Goal: Transaction & Acquisition: Purchase product/service

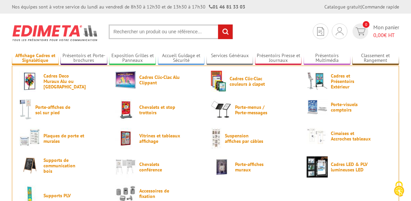
click at [34, 59] on link "Affichage Cadres et Signalétique" at bounding box center [35, 58] width 47 height 11
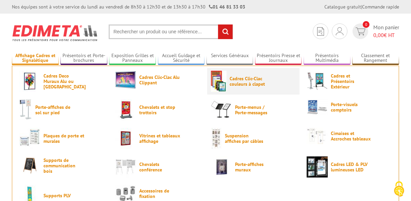
click at [224, 86] on img at bounding box center [219, 81] width 16 height 21
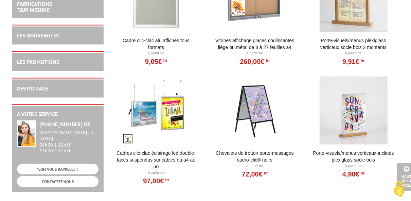
scroll to position [516, 0]
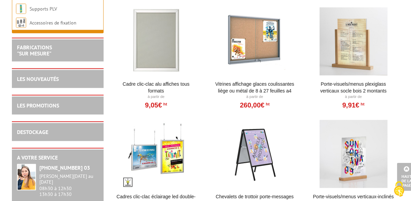
click at [169, 84] on link "Cadre Clic-Clac Alu affiches tous formats" at bounding box center [156, 87] width 84 height 14
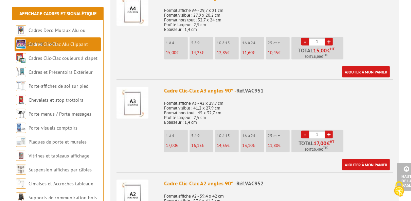
scroll to position [407, 0]
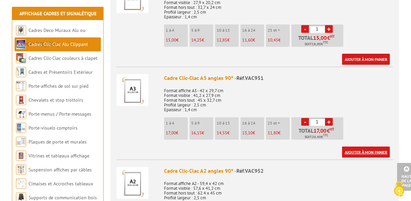
click at [349, 149] on link "Ajouter à mon panier" at bounding box center [366, 151] width 48 height 11
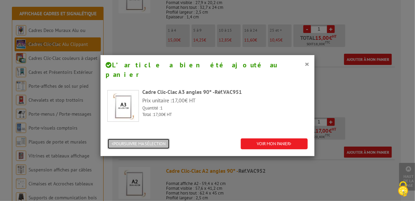
click at [158, 138] on button "POURSUIVRE MA SÉLECTION" at bounding box center [138, 143] width 62 height 11
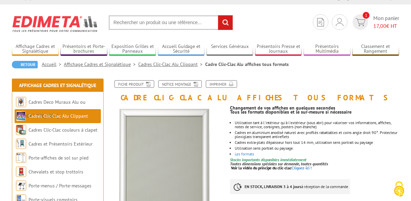
scroll to position [0, 0]
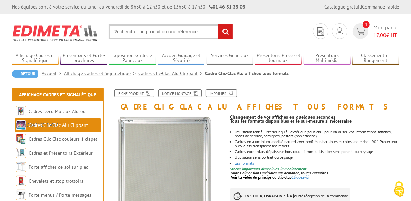
click at [32, 72] on link "Retour" at bounding box center [25, 73] width 26 height 7
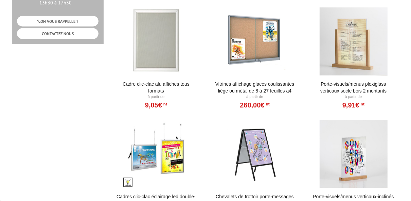
scroll to position [516, 0]
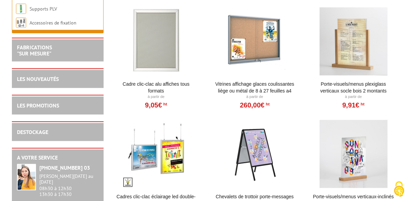
click at [354, 161] on div at bounding box center [353, 154] width 84 height 68
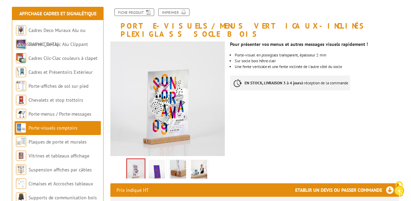
scroll to position [81, 0]
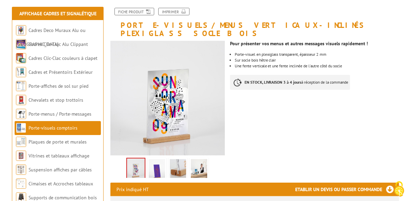
click at [157, 162] on img at bounding box center [157, 169] width 16 height 21
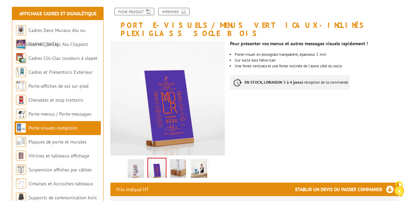
click at [174, 162] on img at bounding box center [178, 169] width 16 height 21
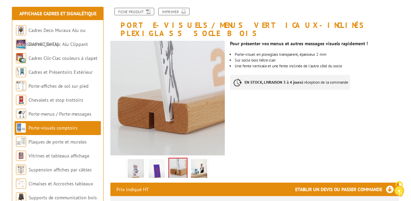
click at [193, 160] on img at bounding box center [199, 169] width 16 height 21
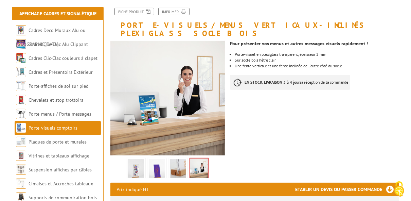
click at [140, 162] on img at bounding box center [136, 169] width 16 height 21
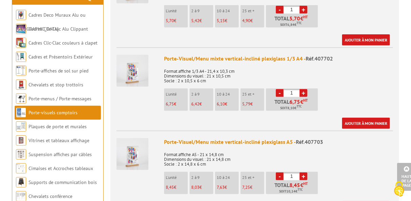
scroll to position [326, 0]
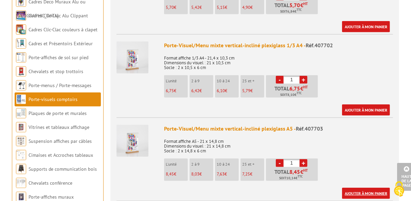
click at [366, 187] on link "Ajouter à mon panier" at bounding box center [366, 192] width 48 height 11
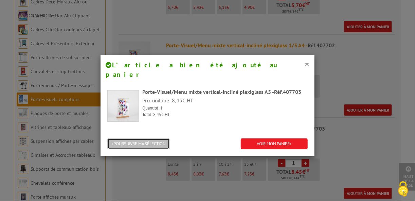
click at [154, 138] on button "POURSUIVRE MA SÉLECTION" at bounding box center [138, 143] width 62 height 11
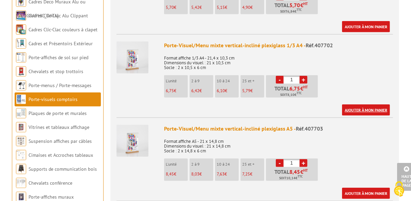
click at [358, 104] on link "Ajouter à mon panier" at bounding box center [366, 109] width 48 height 11
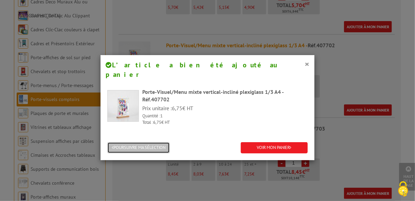
click at [159, 142] on button "POURSUIVRE MA SÉLECTION" at bounding box center [138, 147] width 62 height 11
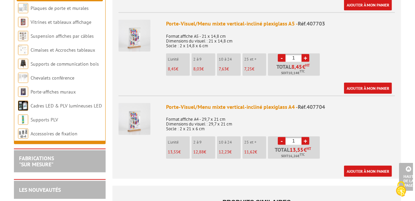
scroll to position [435, 0]
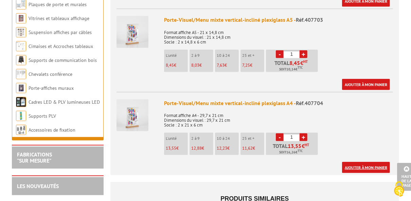
click at [351, 162] on link "Ajouter à mon panier" at bounding box center [366, 167] width 48 height 11
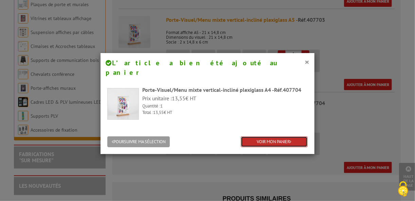
click at [259, 136] on link "VOIR MON PANIER" at bounding box center [274, 141] width 67 height 11
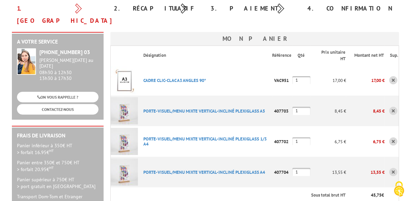
scroll to position [109, 0]
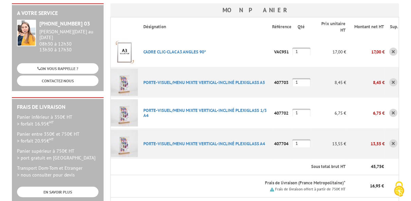
click at [393, 109] on link at bounding box center [393, 113] width 8 height 8
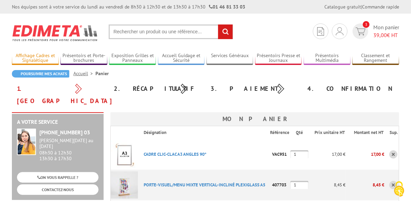
click at [46, 59] on link "Affichage Cadres et Signalétique" at bounding box center [35, 58] width 47 height 11
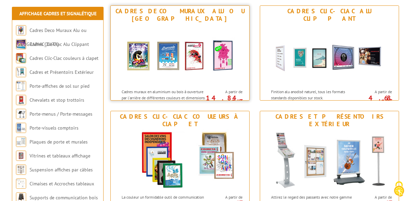
scroll to position [109, 0]
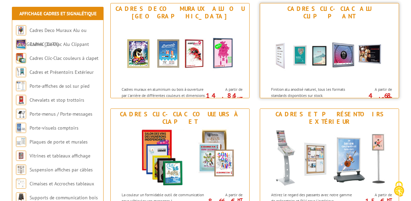
click at [295, 52] on img at bounding box center [329, 52] width 126 height 61
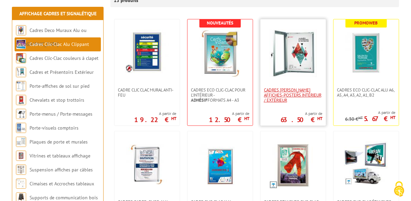
scroll to position [136, 0]
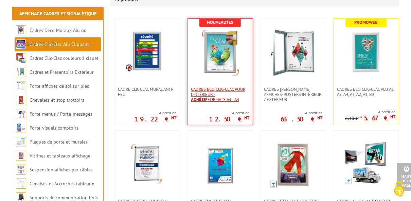
click at [218, 99] on span "Cadres Eco Clic-Clac pour l'intérieur - Adhésif formats A4 - A3" at bounding box center [220, 94] width 58 height 15
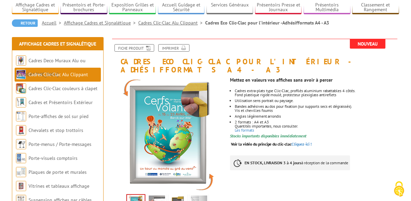
scroll to position [81, 0]
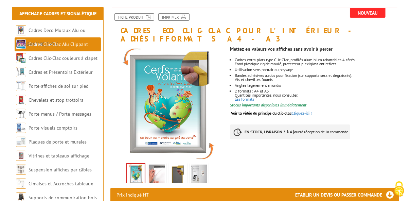
click at [156, 165] on img at bounding box center [157, 174] width 16 height 21
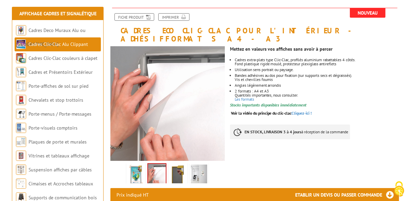
click at [179, 164] on img at bounding box center [178, 174] width 16 height 21
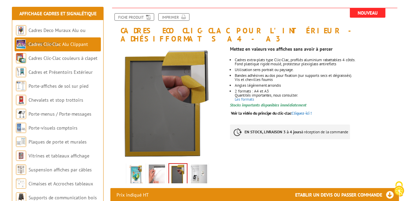
click at [196, 166] on img at bounding box center [199, 174] width 16 height 21
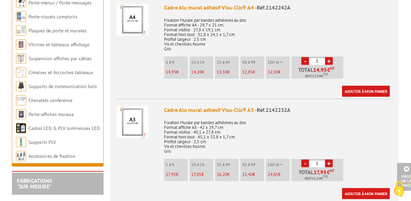
scroll to position [299, 0]
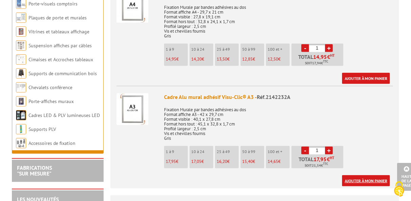
click at [363, 175] on link "Ajouter à mon panier" at bounding box center [366, 180] width 48 height 11
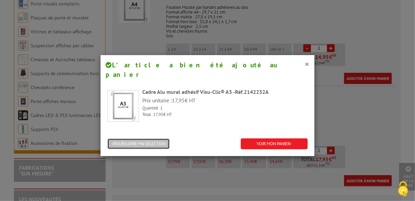
click at [165, 138] on button "POURSUIVRE MA SÉLECTION" at bounding box center [138, 143] width 62 height 11
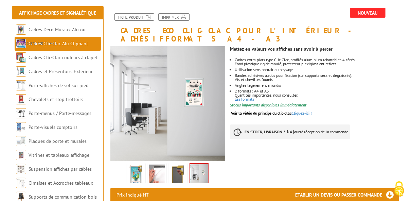
scroll to position [0, 0]
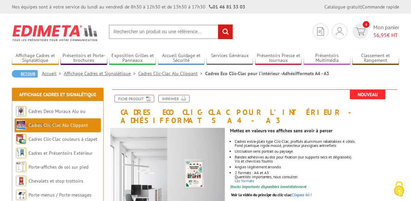
click at [26, 72] on link "Retour" at bounding box center [25, 73] width 26 height 7
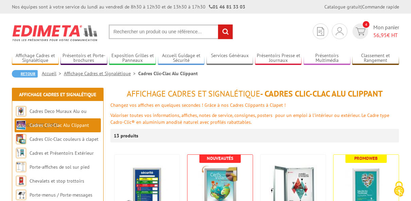
click at [34, 74] on link "Retour" at bounding box center [25, 73] width 26 height 7
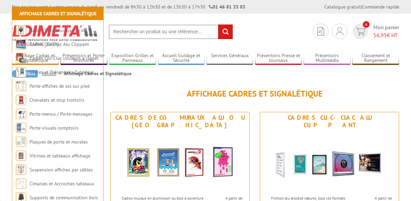
scroll to position [109, 0]
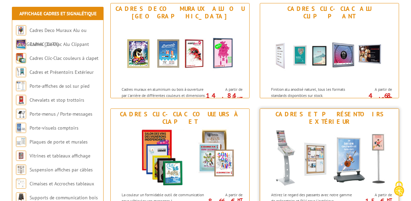
click at [373, 144] on img at bounding box center [329, 157] width 126 height 61
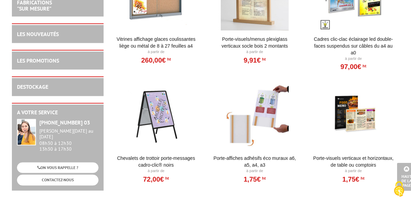
scroll to position [815, 0]
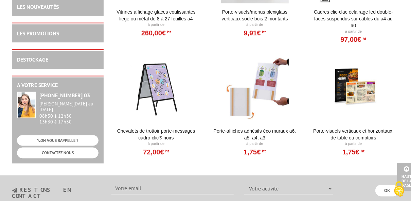
click at [272, 95] on div at bounding box center [255, 89] width 84 height 68
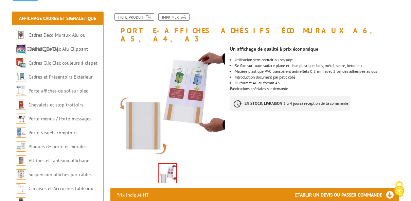
scroll to position [81, 0]
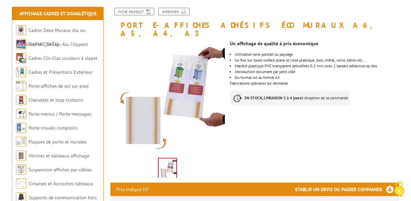
click at [167, 165] on img at bounding box center [168, 168] width 18 height 21
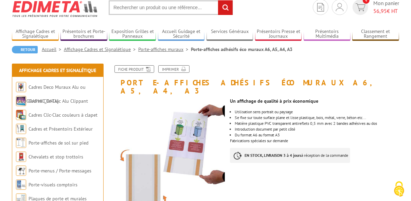
scroll to position [0, 0]
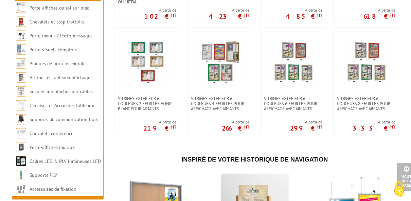
scroll to position [560, 0]
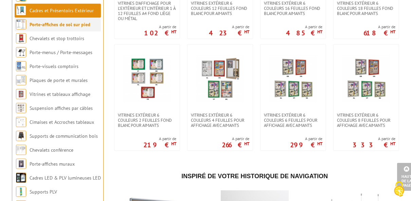
click at [47, 32] on li "Porte-affiches de sol sur pied" at bounding box center [58, 25] width 86 height 14
click at [23, 30] on img at bounding box center [21, 24] width 10 height 10
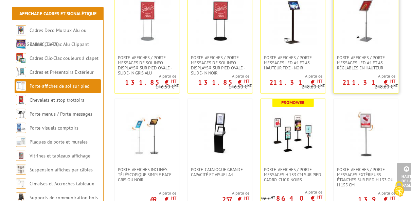
scroll to position [299, 0]
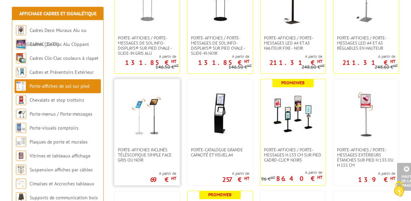
click at [163, 143] on link at bounding box center [146, 113] width 65 height 68
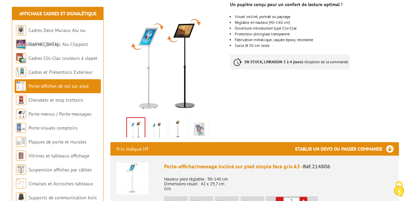
scroll to position [136, 0]
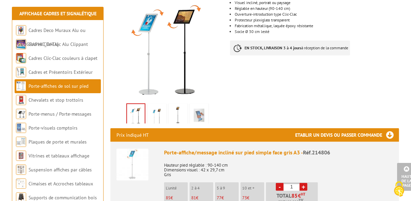
click at [161, 111] on img at bounding box center [157, 115] width 16 height 21
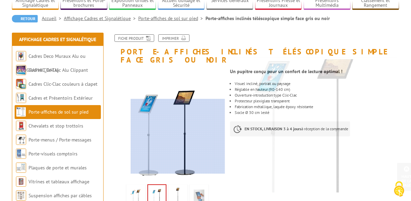
scroll to position [54, 0]
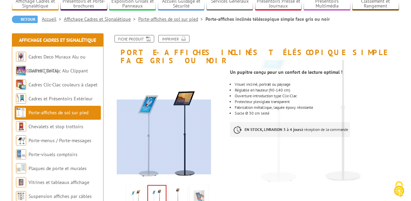
click at [165, 151] on div at bounding box center [164, 136] width 94 height 75
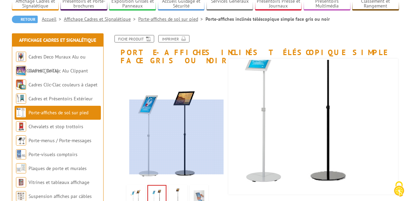
drag, startPoint x: 177, startPoint y: 145, endPoint x: 177, endPoint y: 124, distance: 21.0
click at [177, 130] on div at bounding box center [176, 136] width 94 height 75
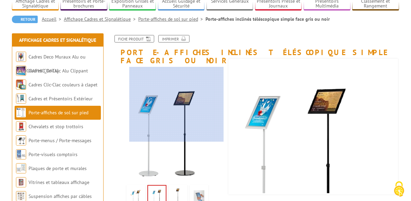
click at [177, 104] on div at bounding box center [176, 104] width 94 height 75
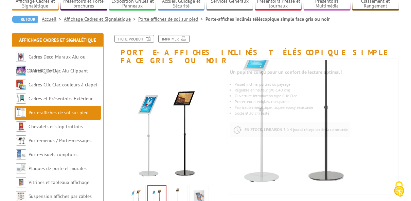
click at [181, 186] on img at bounding box center [178, 196] width 16 height 21
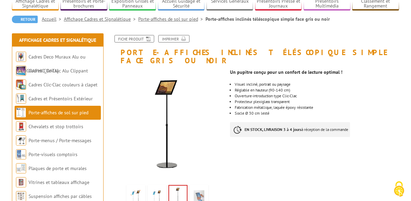
click at [201, 191] on img at bounding box center [199, 196] width 16 height 21
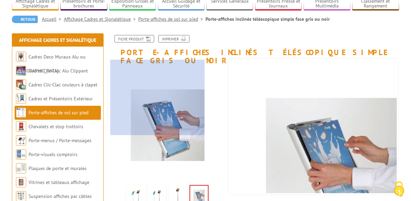
click at [137, 94] on div at bounding box center [157, 97] width 94 height 75
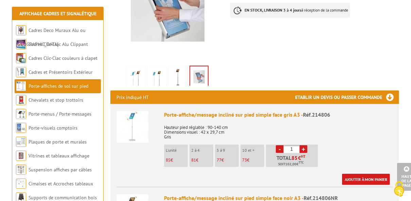
scroll to position [190, 0]
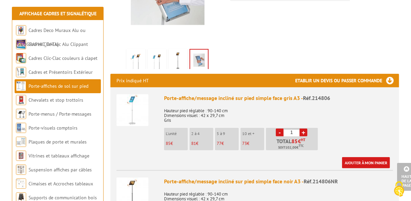
click at [200, 130] on li "2 à 4 81 €" at bounding box center [201, 139] width 24 height 22
click at [303, 128] on link "+" at bounding box center [303, 132] width 8 height 8
click at [277, 128] on link "-" at bounding box center [280, 132] width 8 height 8
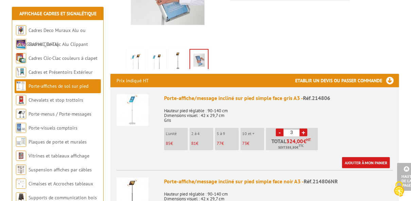
click at [277, 128] on link "-" at bounding box center [280, 132] width 8 height 8
type input "1"
click at [277, 128] on link "-" at bounding box center [280, 132] width 8 height 8
click at [279, 128] on link "-" at bounding box center [280, 132] width 8 height 8
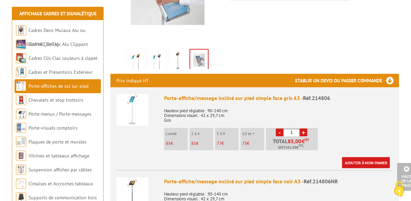
click at [291, 128] on input "1" at bounding box center [291, 132] width 16 height 8
type input "0"
click at [331, 128] on div "Porte-affiche/message incliné sur pied simple face gris A3 - Réf.214806 Hauteur…" at bounding box center [278, 131] width 229 height 74
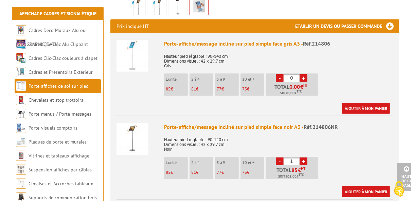
scroll to position [272, 0]
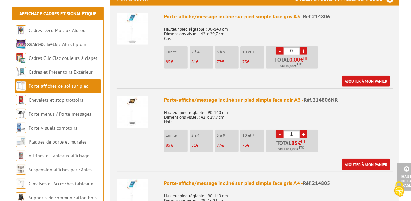
click at [304, 130] on link "+" at bounding box center [303, 134] width 8 height 8
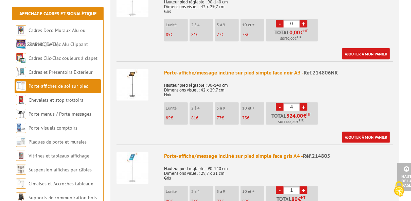
click at [280, 103] on link "-" at bounding box center [280, 107] width 8 height 8
type input "1"
click at [280, 103] on link "-" at bounding box center [280, 107] width 8 height 8
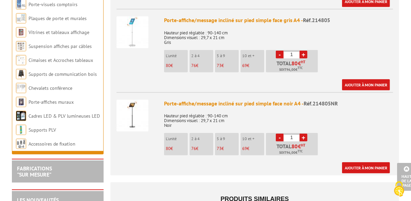
scroll to position [435, 0]
click at [302, 133] on link "+" at bounding box center [303, 137] width 8 height 8
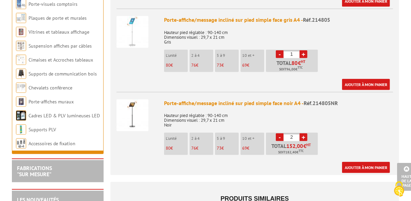
click at [302, 133] on link "+" at bounding box center [303, 137] width 8 height 8
type input "4"
click at [365, 162] on link "Ajouter à mon panier" at bounding box center [366, 167] width 48 height 11
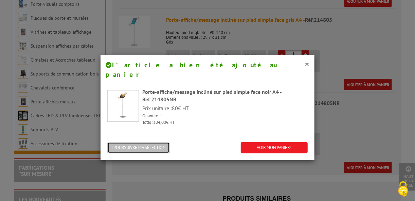
click at [161, 142] on button "POURSUIVRE MA SÉLECTION" at bounding box center [138, 147] width 62 height 11
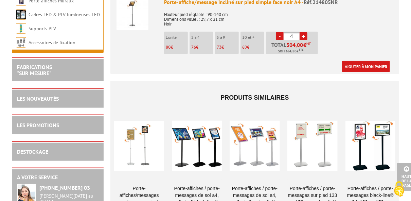
scroll to position [597, 0]
